Goal: Task Accomplishment & Management: Use online tool/utility

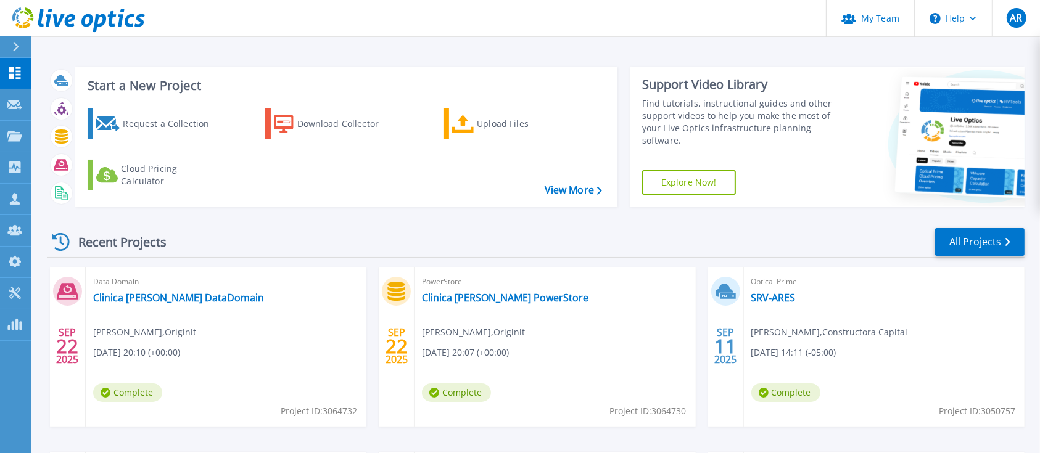
click at [437, 241] on div "Recent Projects All Projects" at bounding box center [535, 242] width 977 height 31
click at [783, 303] on link "SRV-ARES" at bounding box center [773, 298] width 44 height 12
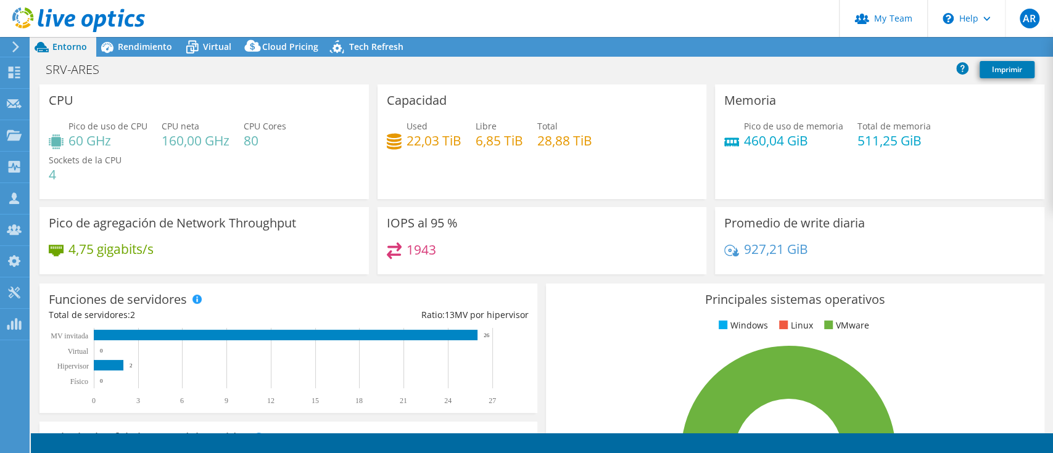
select select "USD"
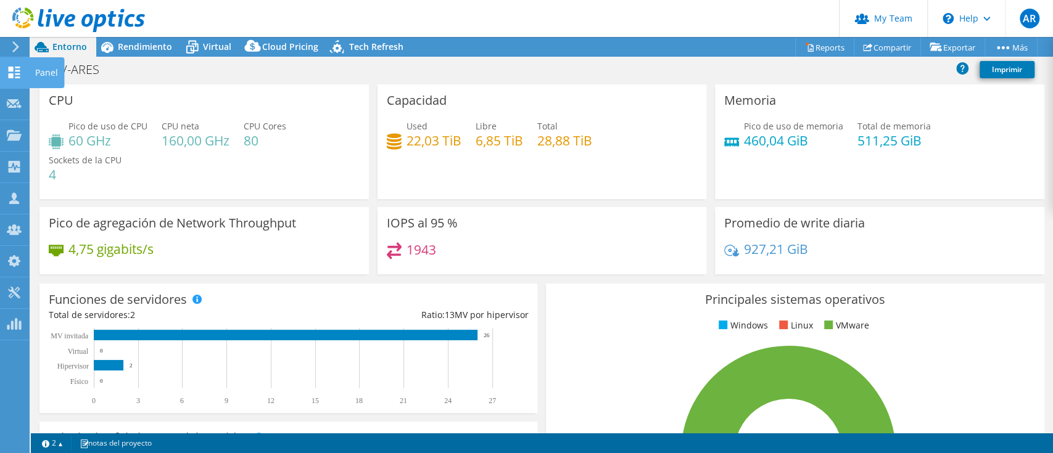
click at [7, 72] on icon at bounding box center [14, 73] width 15 height 12
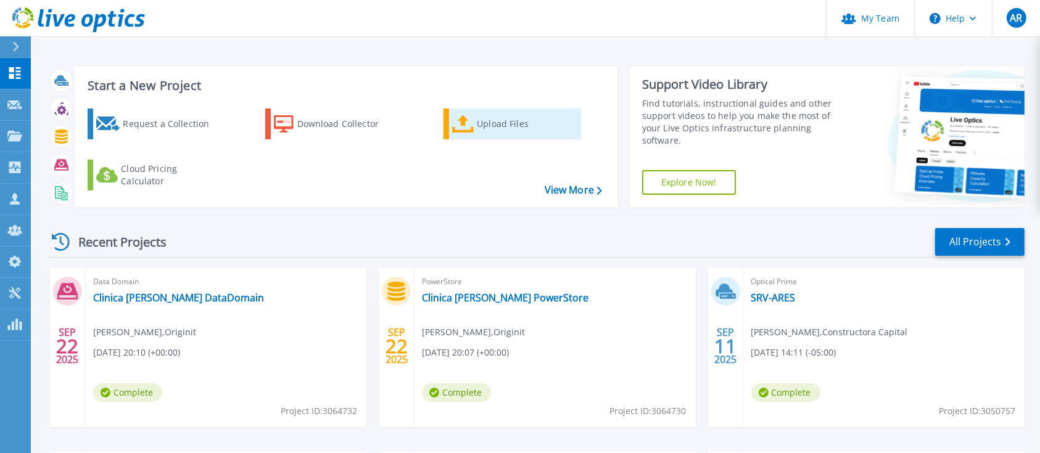
click at [494, 131] on div "Upload Files" at bounding box center [526, 124] width 99 height 25
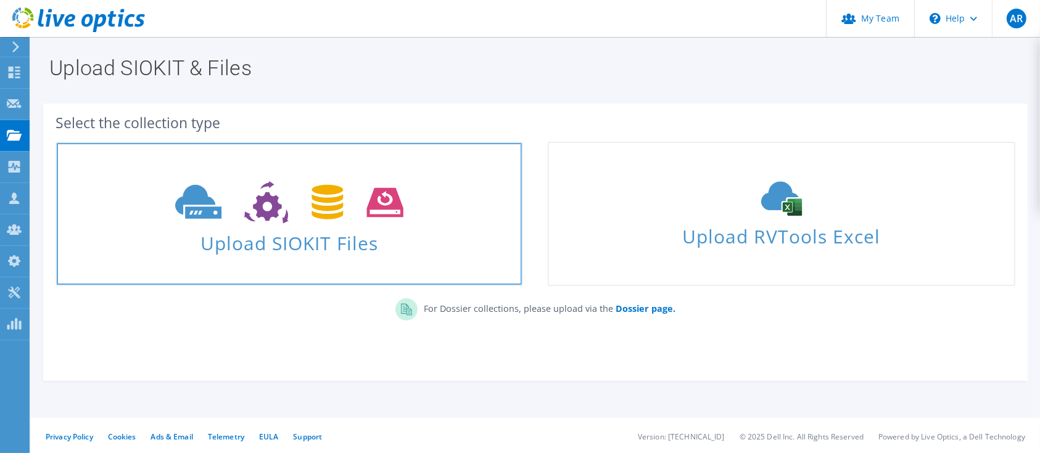
click at [257, 225] on span at bounding box center [289, 201] width 465 height 52
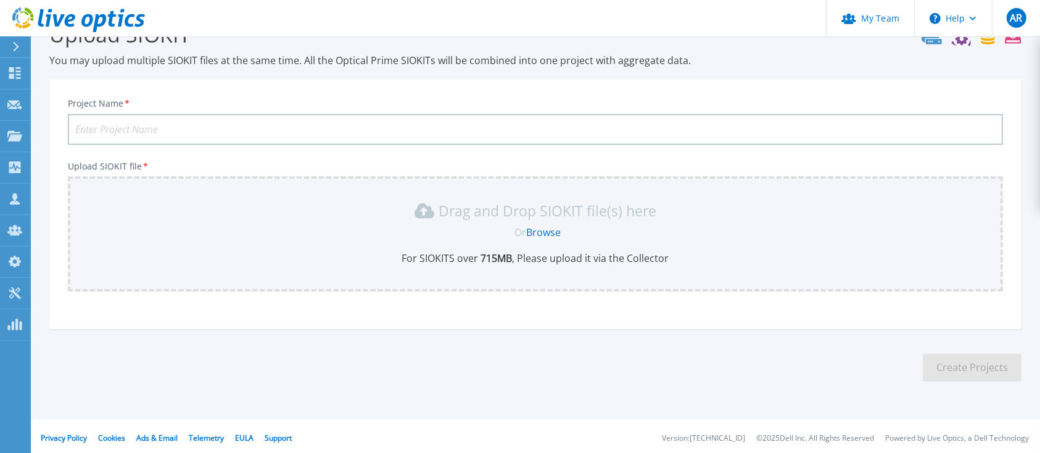
scroll to position [37, 0]
click at [241, 123] on input "Project Name *" at bounding box center [535, 127] width 935 height 31
click at [187, 128] on input "Clinica Rosario Virtual" at bounding box center [535, 127] width 935 height 31
click at [553, 231] on link "Browse" at bounding box center [544, 230] width 35 height 14
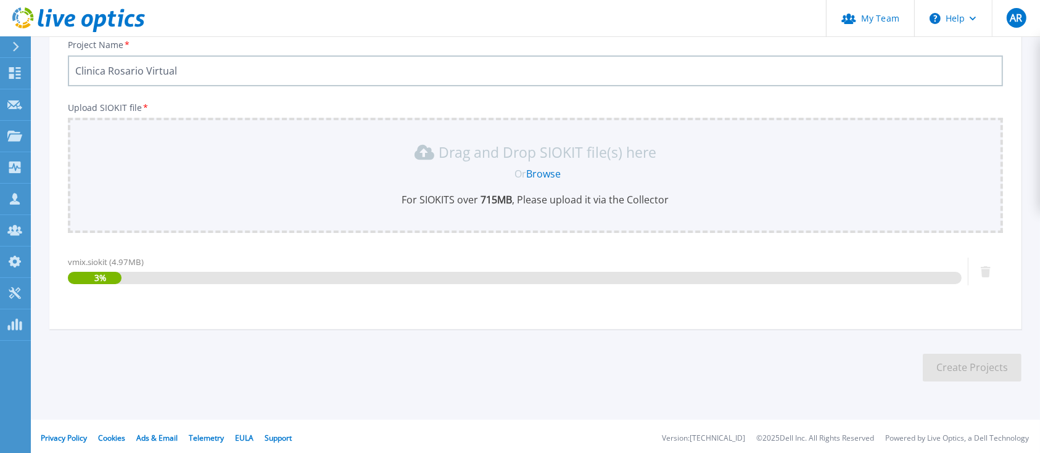
scroll to position [96, 0]
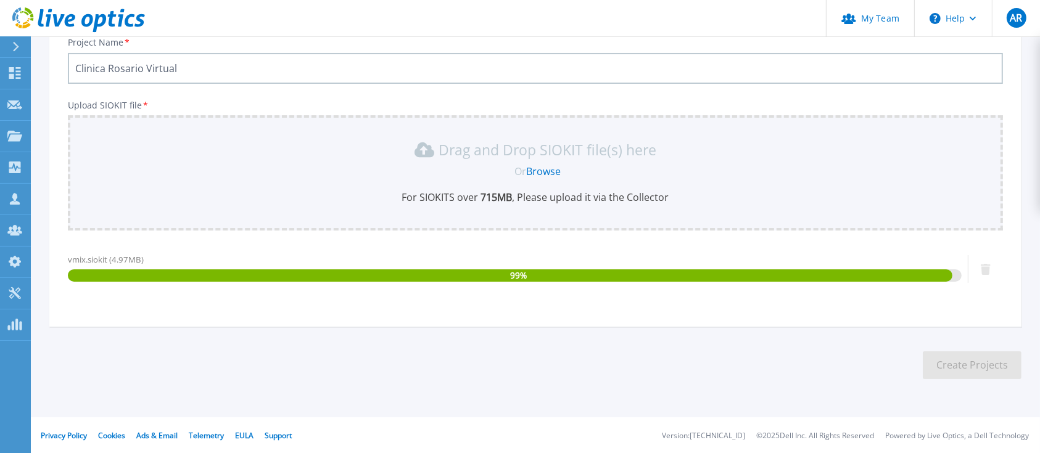
click at [195, 70] on input "Clinica Rosario Virtual" at bounding box center [535, 68] width 935 height 31
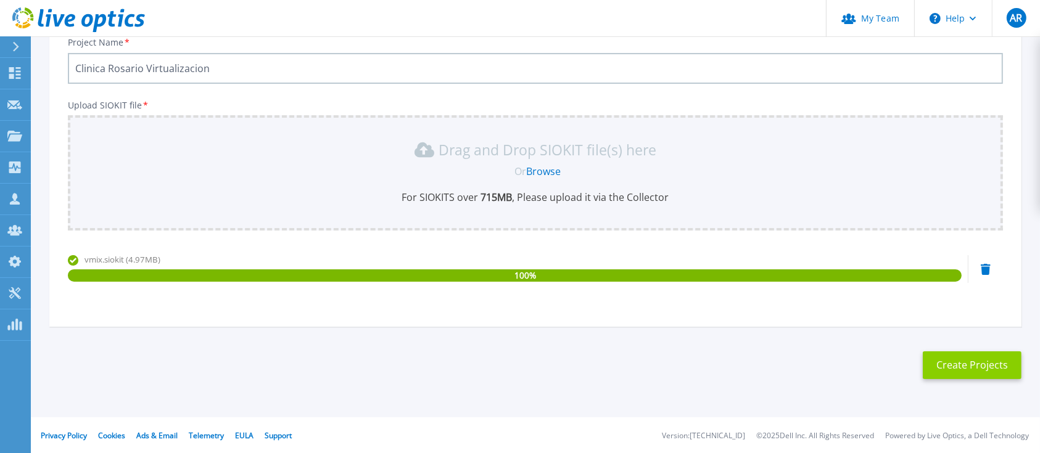
type input "Clinica Rosario Virtualizacion"
click at [977, 368] on button "Create Projects" at bounding box center [972, 366] width 99 height 28
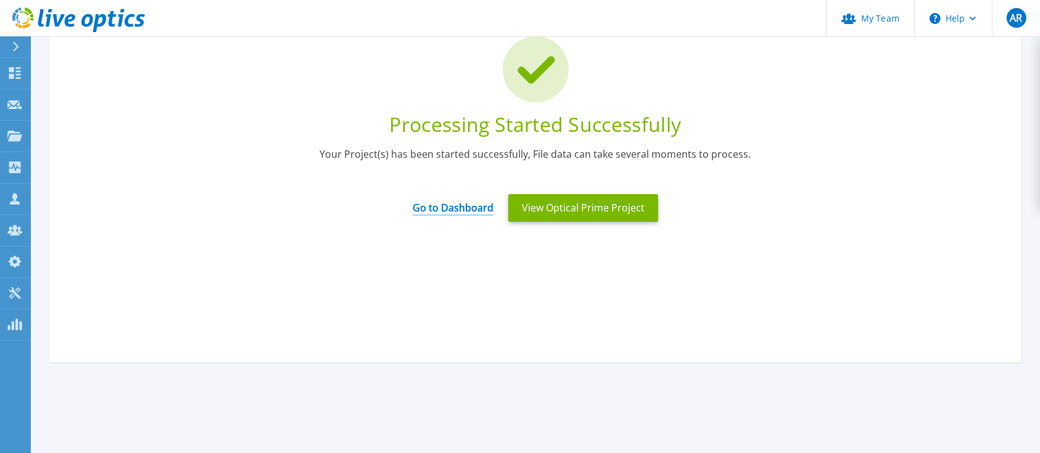
click at [458, 214] on link "Go to Dashboard" at bounding box center [453, 204] width 81 height 24
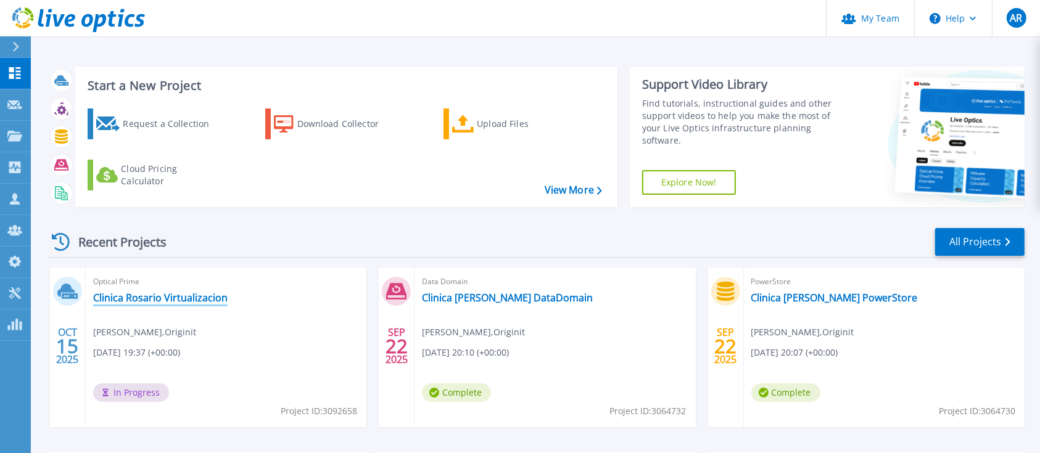
click at [177, 297] on link "Clinica Rosario Virtualizacion" at bounding box center [160, 298] width 134 height 12
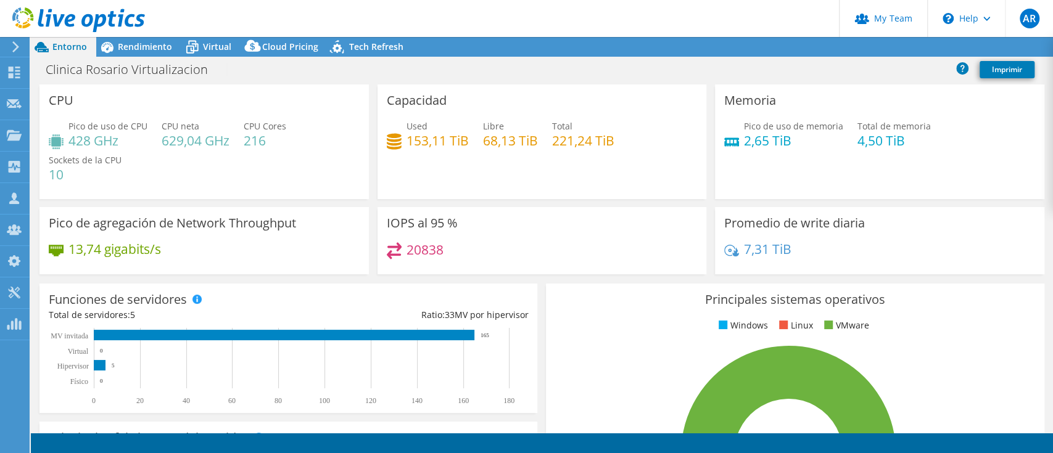
select select "USD"
click at [35, 23] on icon at bounding box center [78, 19] width 133 height 25
